Goal: Find contact information: Find contact information

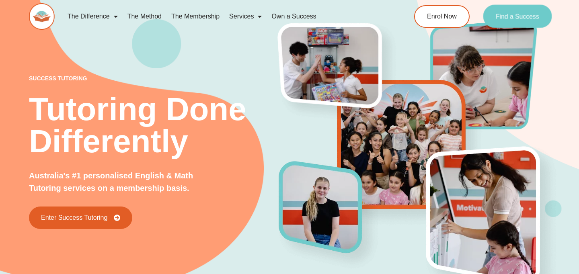
click at [510, 19] on span "Find a Success" at bounding box center [516, 16] width 43 height 6
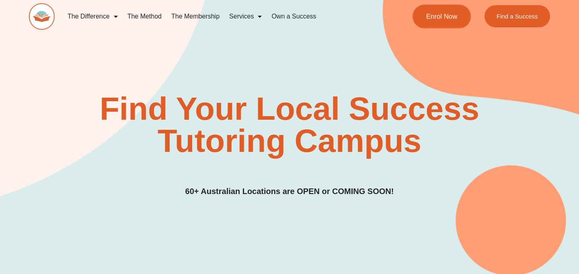
click at [429, 22] on link "Enrol Now" at bounding box center [441, 16] width 58 height 24
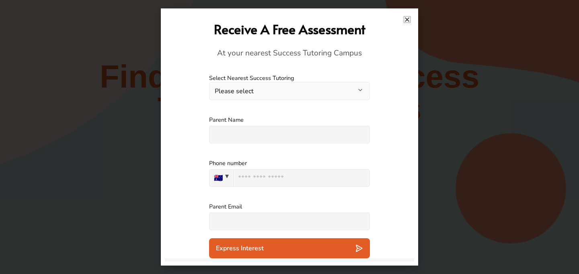
scroll to position [31, 0]
click at [407, 21] on icon "Close" at bounding box center [407, 19] width 6 height 6
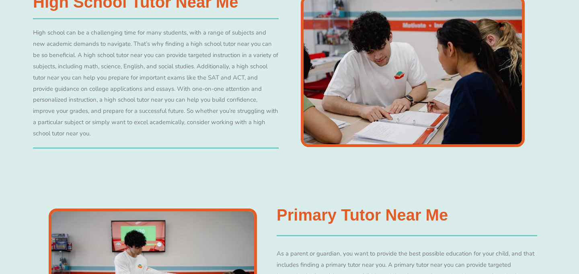
scroll to position [1405, 0]
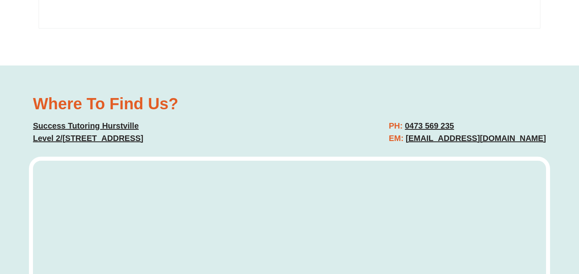
scroll to position [2310, 0]
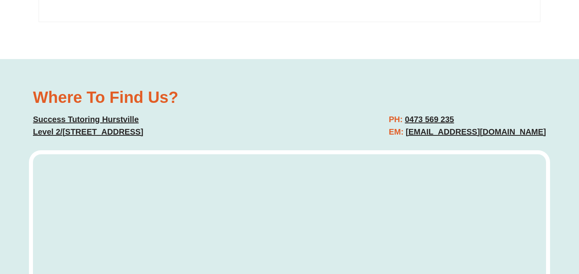
click at [435, 127] on link "[EMAIL_ADDRESS][DOMAIN_NAME]" at bounding box center [475, 131] width 140 height 9
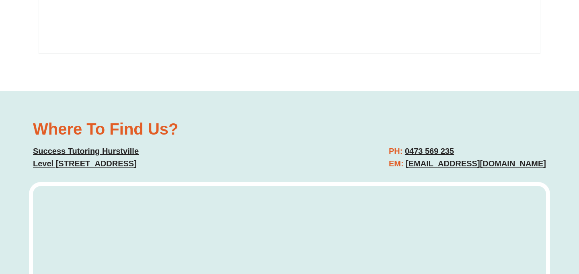
scroll to position [2346, 0]
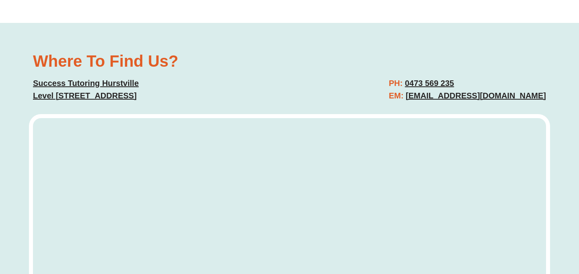
drag, startPoint x: 448, startPoint y: 72, endPoint x: 104, endPoint y: 1, distance: 351.1
click at [0, 23] on div "Where To Find Us? Success Tutoring Hurstville Level 2/213 Forest Rd, Hurstville…" at bounding box center [289, 210] width 579 height 374
